Goal: Communication & Community: Answer question/provide support

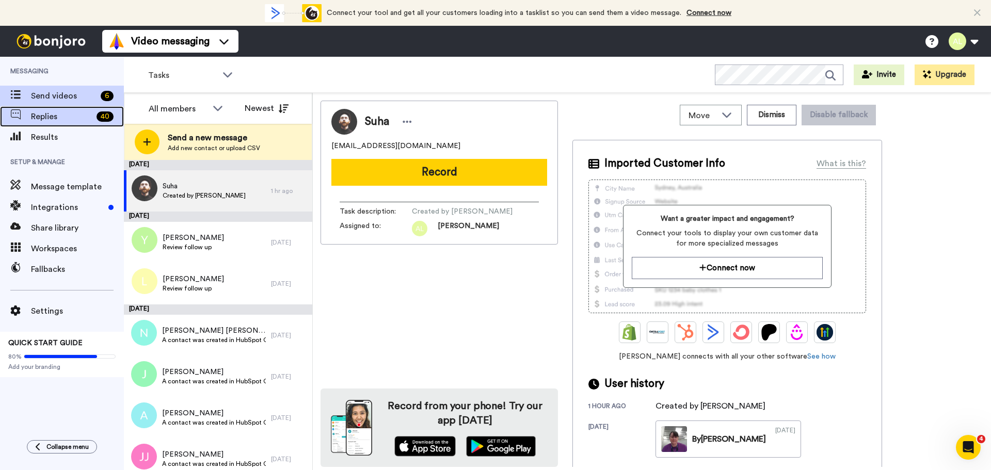
click at [57, 118] on span "Replies" at bounding box center [61, 117] width 61 height 12
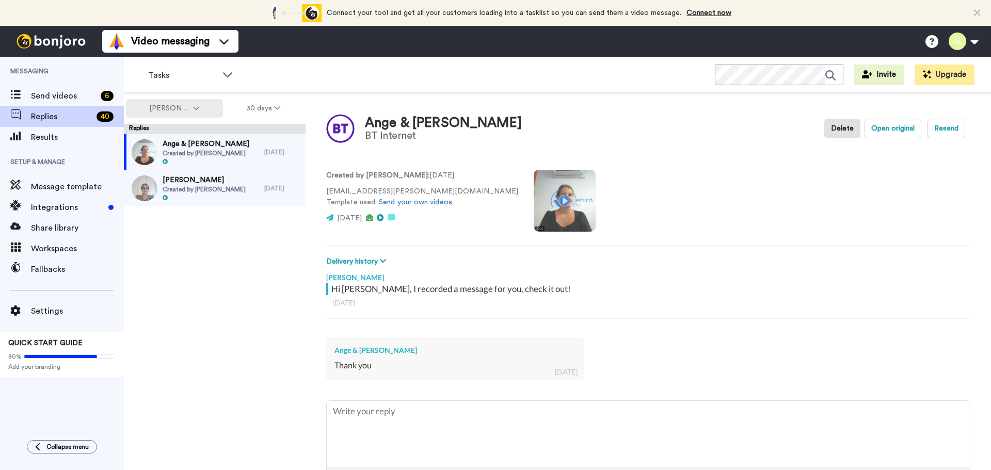
click at [195, 104] on button "[PERSON_NAME]" at bounding box center [174, 108] width 97 height 19
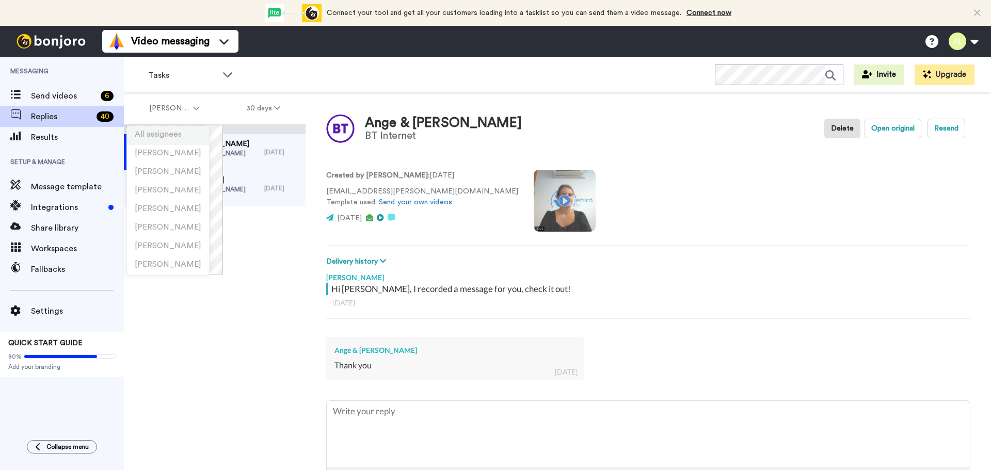
click at [179, 129] on li "All assignees" at bounding box center [168, 136] width 82 height 19
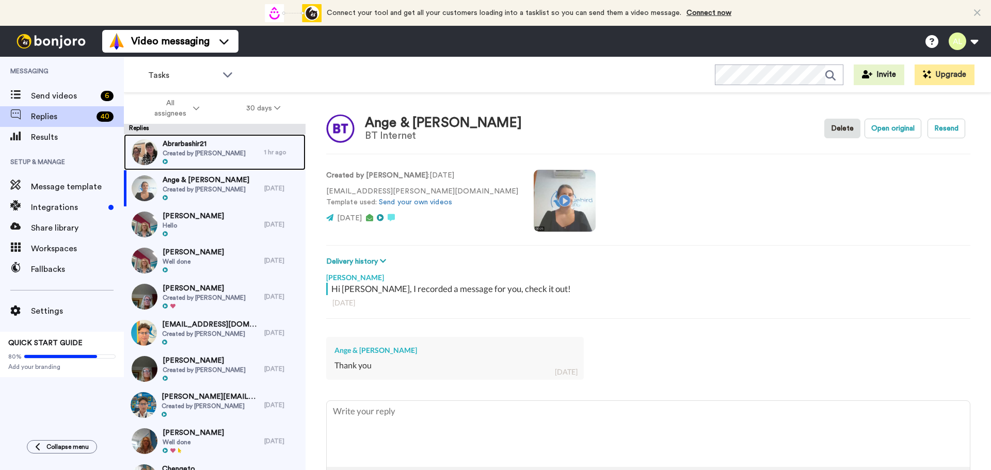
click at [206, 150] on span "Created by [PERSON_NAME]" at bounding box center [204, 153] width 83 height 8
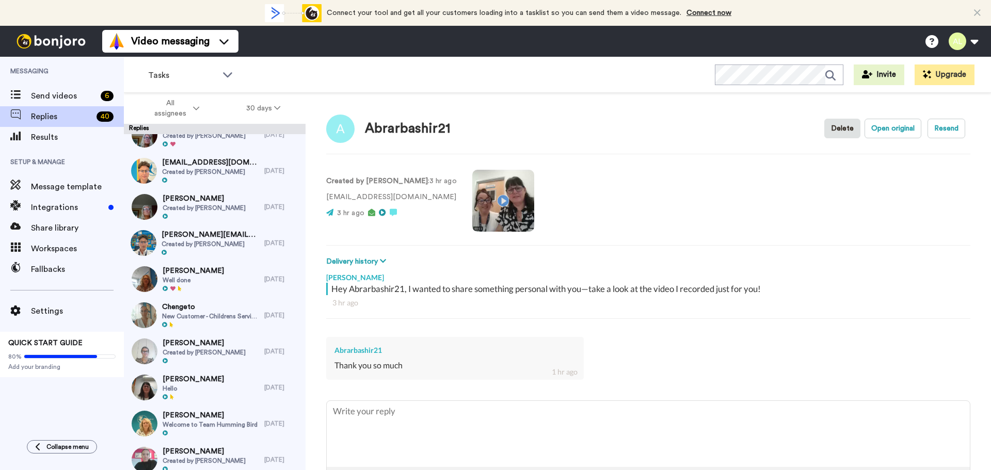
scroll to position [207, 0]
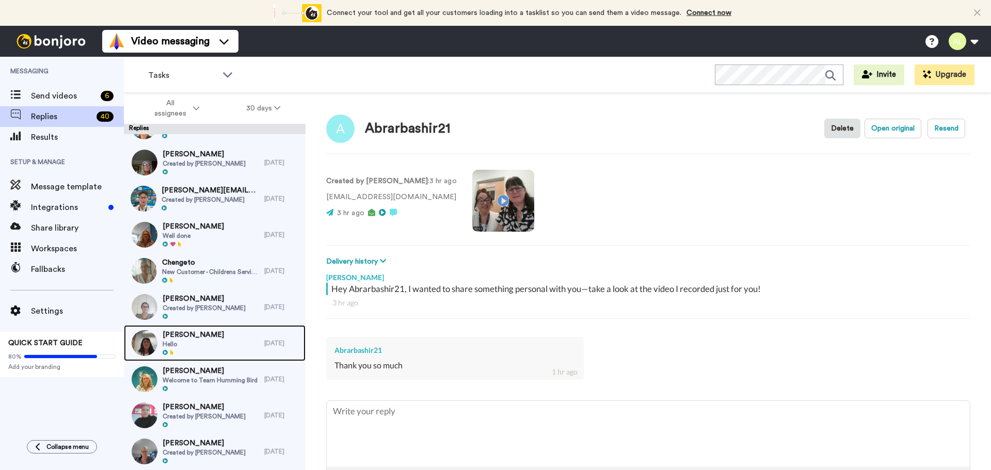
click at [204, 338] on span "Cristina Lescenco" at bounding box center [193, 335] width 61 height 10
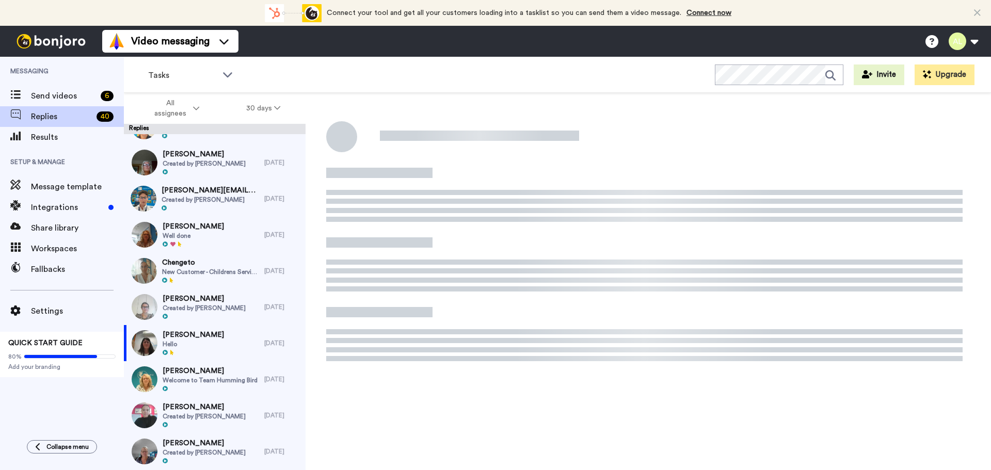
type textarea "x"
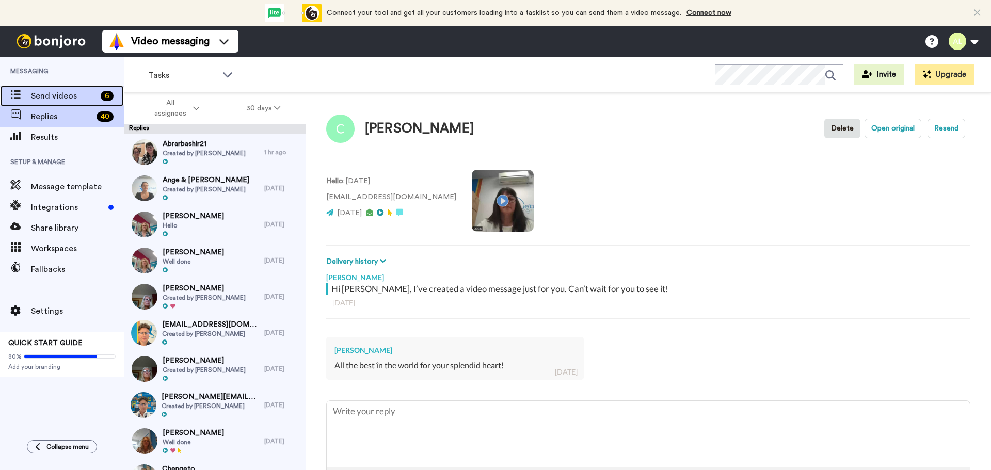
click at [50, 96] on span "Send videos" at bounding box center [64, 96] width 66 height 12
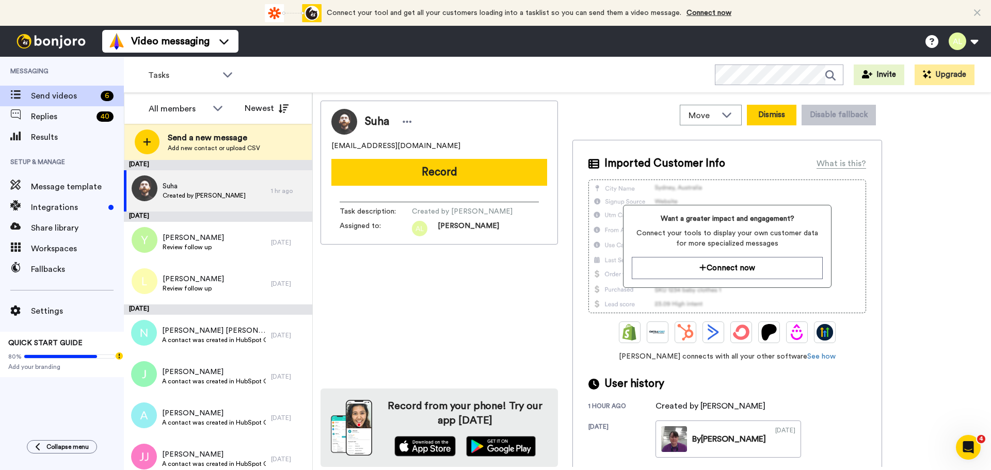
click at [772, 112] on button "Dismiss" at bounding box center [772, 115] width 50 height 21
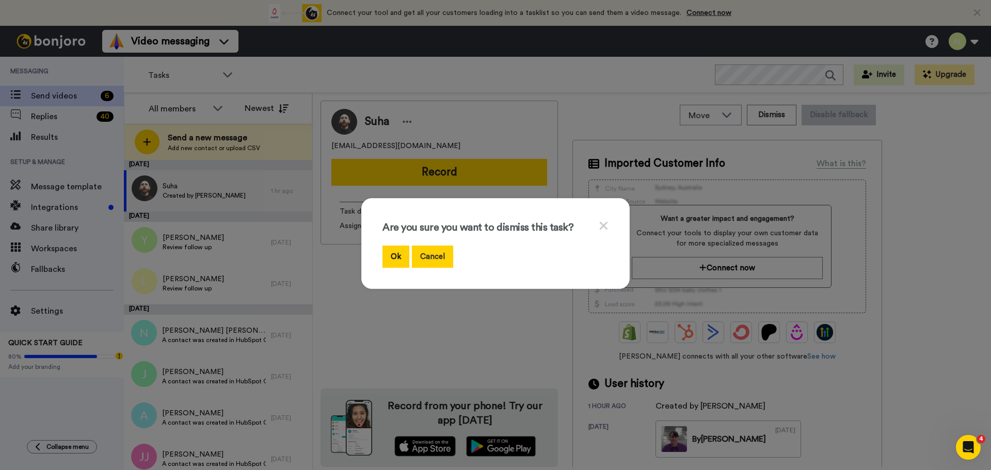
click at [424, 257] on button "Cancel" at bounding box center [432, 257] width 41 height 22
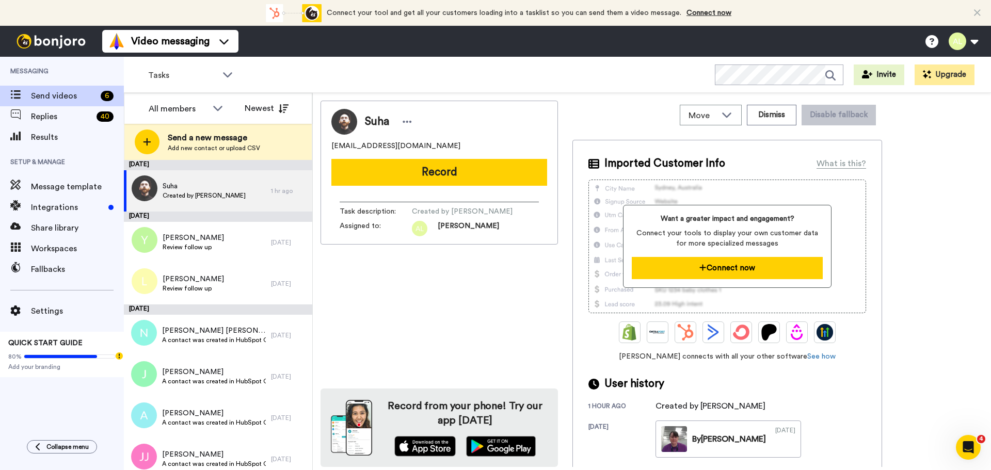
click at [723, 269] on button "Connect now" at bounding box center [727, 268] width 191 height 22
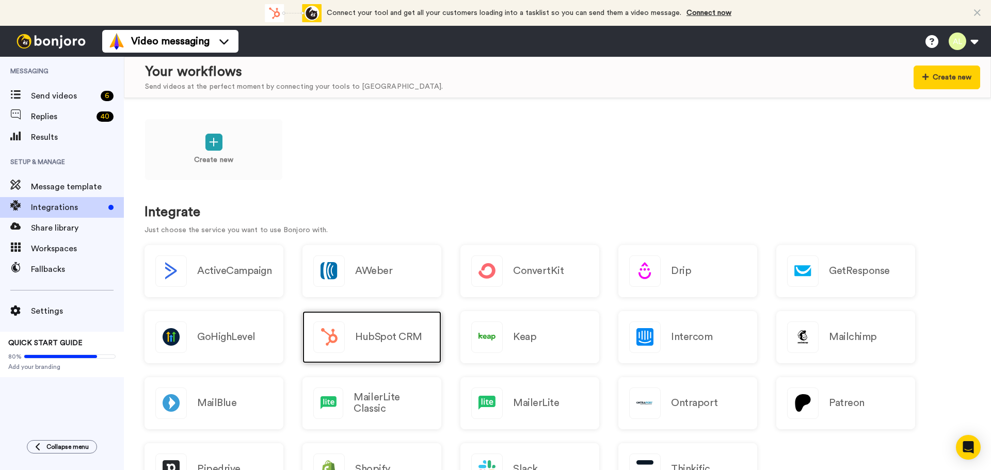
click at [401, 331] on div "HubSpot CRM" at bounding box center [372, 337] width 139 height 52
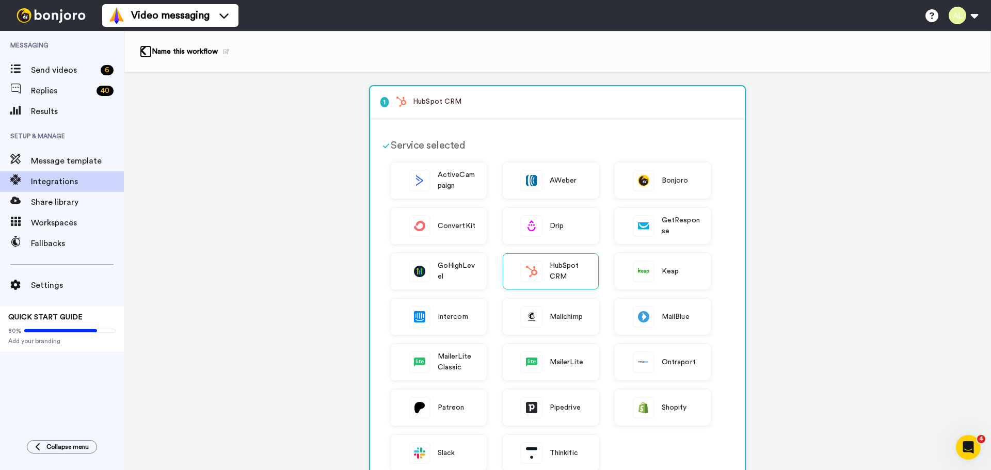
click at [141, 48] on icon at bounding box center [143, 50] width 7 height 11
